Goal: Transaction & Acquisition: Download file/media

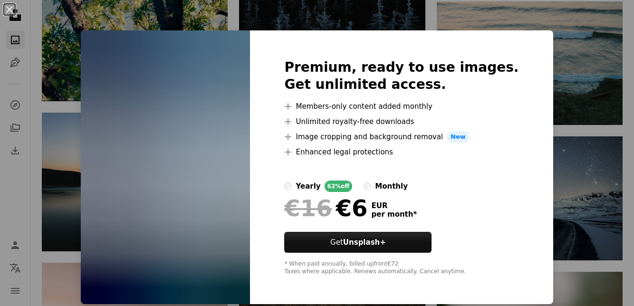
scroll to position [14904, 0]
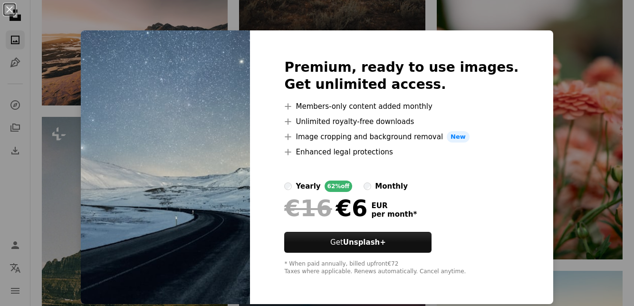
click at [4, 7] on button "An X shape" at bounding box center [9, 9] width 11 height 11
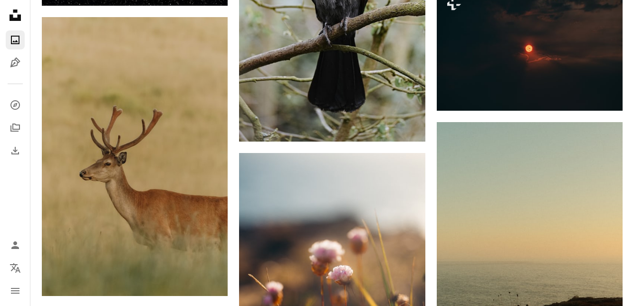
scroll to position [16885, 0]
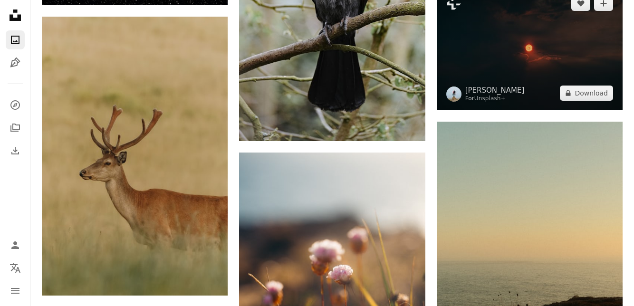
click at [580, 89] on img at bounding box center [530, 48] width 186 height 124
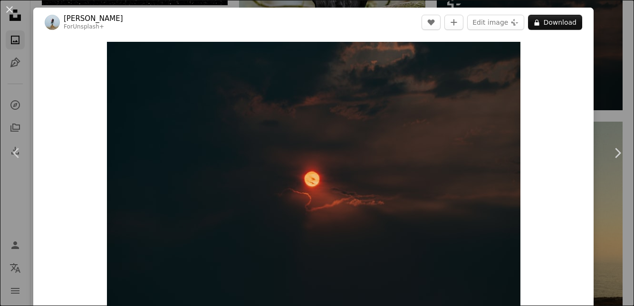
click at [9, 11] on button "An X shape" at bounding box center [9, 9] width 11 height 11
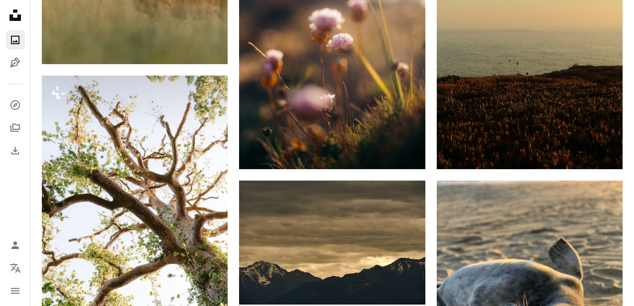
scroll to position [17377, 0]
